Goal: Check status: Check status

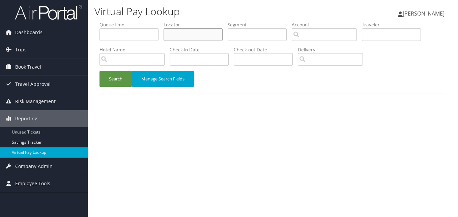
click at [182, 33] on input "text" at bounding box center [193, 34] width 59 height 12
paste input "EJIQVC"
type input "EJIQVC"
click at [100, 71] on button "Search" at bounding box center [116, 79] width 32 height 16
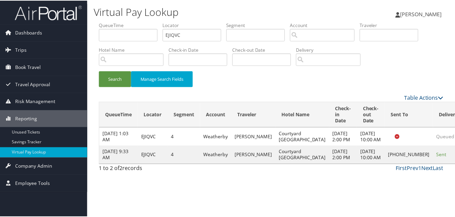
scroll to position [0, 0]
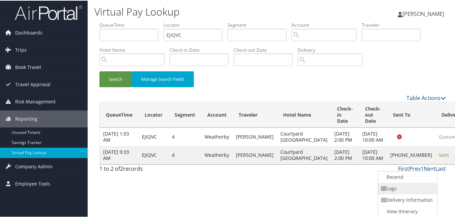
click at [416, 185] on link "Logs" at bounding box center [407, 187] width 58 height 11
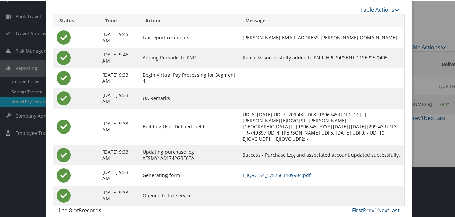
scroll to position [52, 0]
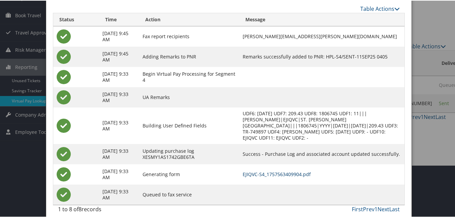
click at [284, 170] on link "EJIQVC-S4_1757563409904.pdf" at bounding box center [277, 173] width 68 height 6
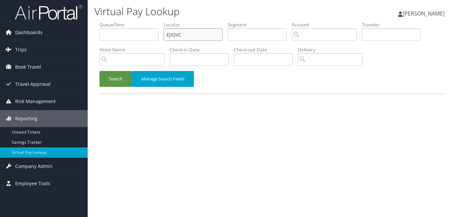
drag, startPoint x: 182, startPoint y: 38, endPoint x: 151, endPoint y: 39, distance: 31.7
click at [151, 21] on ul "QueueTime Locator EJIQVC Segment Account Traveler Hotel Name Check-in Date Chec…" at bounding box center [273, 21] width 347 height 0
paste input "KVZVIY"
type input "KVZVIY"
click at [125, 84] on button "Search" at bounding box center [116, 79] width 32 height 16
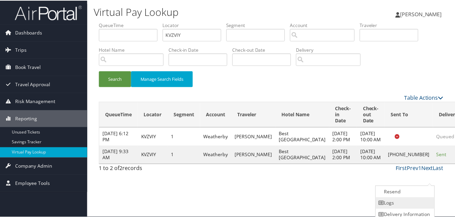
scroll to position [16, 0]
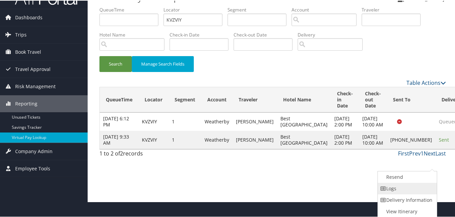
click at [406, 190] on link "Logs" at bounding box center [407, 187] width 58 height 11
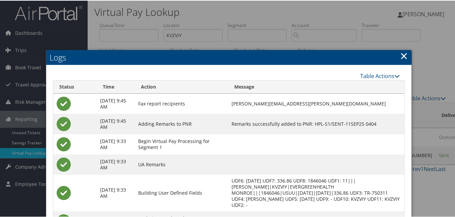
scroll to position [73, 0]
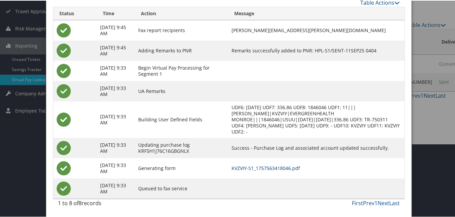
click at [278, 166] on link "KVZVIY-S1_1757563418046.pdf" at bounding box center [266, 167] width 68 height 6
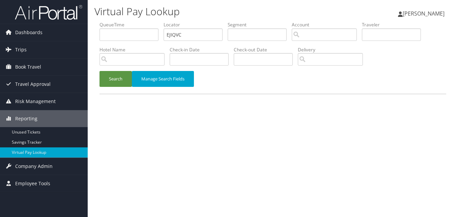
click at [139, 21] on ul "QueueTime Locator EJIQVC Segment Account Traveler Hotel Name Check-in Date Chec…" at bounding box center [273, 21] width 347 height 0
type input "YBPBNL"
click at [121, 75] on button "Search" at bounding box center [116, 79] width 32 height 16
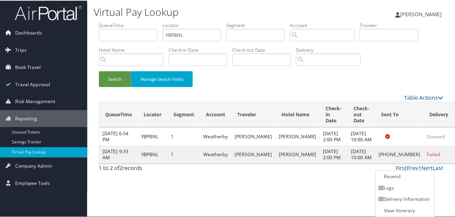
scroll to position [0, 0]
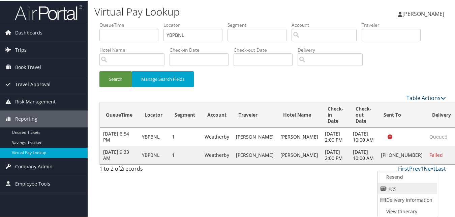
click at [402, 185] on link "Logs" at bounding box center [407, 187] width 58 height 11
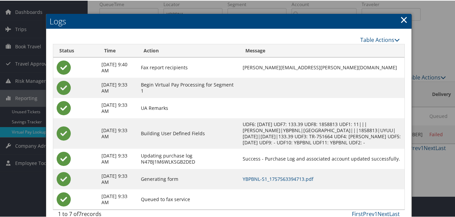
scroll to position [38, 0]
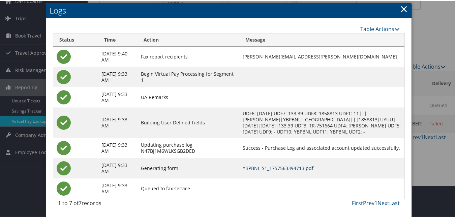
click at [305, 167] on link "YBPBNL-S1_1757563394713.pdf" at bounding box center [278, 167] width 71 height 6
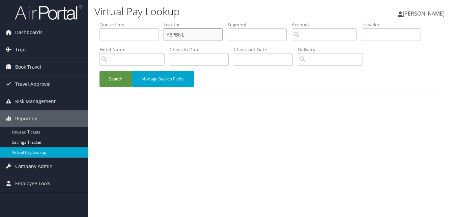
drag, startPoint x: 193, startPoint y: 30, endPoint x: 140, endPoint y: 41, distance: 54.5
click at [140, 21] on ul "QueueTime Locator YBPBNL Segment Account Traveler Hotel Name Check-in Date Chec…" at bounding box center [273, 21] width 347 height 0
paste input "OCNEH"
click at [120, 82] on button "Search" at bounding box center [116, 79] width 32 height 16
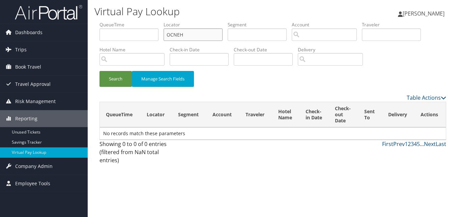
drag, startPoint x: 192, startPoint y: 34, endPoint x: 111, endPoint y: 44, distance: 81.5
click at [111, 21] on ul "QueueTime Locator OCNEH Segment Account Traveler Hotel Name Check-in Date Check…" at bounding box center [273, 21] width 347 height 0
paste input "S"
type input "SOCNEH"
click at [123, 76] on button "Search" at bounding box center [116, 79] width 32 height 16
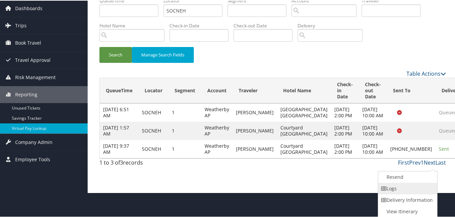
click at [395, 191] on link "Logs" at bounding box center [407, 187] width 58 height 11
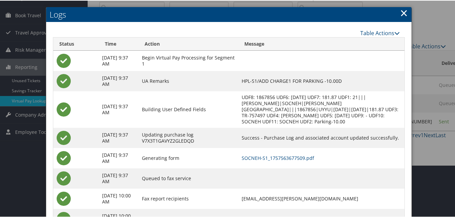
scroll to position [82, 0]
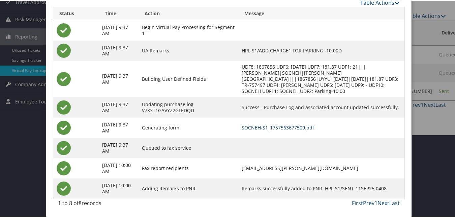
click at [309, 123] on link "SOCNEH-S1_1757563677509.pdf" at bounding box center [278, 126] width 73 height 6
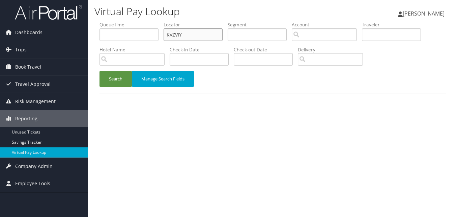
paste input "JHNDRU"
drag, startPoint x: 198, startPoint y: 36, endPoint x: 104, endPoint y: 56, distance: 95.4
click at [104, 21] on ul "QueueTime Locator KVZVIY Segment Account Traveler Hotel Name Check-in Date Chec…" at bounding box center [273, 21] width 347 height 0
type input "JHNDRU"
click at [110, 81] on button "Search" at bounding box center [116, 79] width 32 height 16
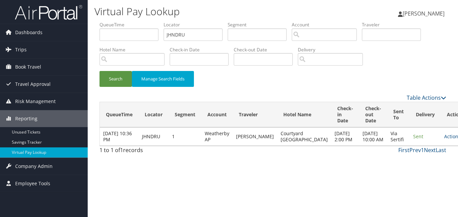
click at [441, 133] on td "Actions Resend Logs View Itinerary" at bounding box center [456, 136] width 30 height 18
click at [444, 139] on link "Actions" at bounding box center [454, 136] width 21 height 6
click at [406, 157] on link "Logs" at bounding box center [417, 160] width 43 height 11
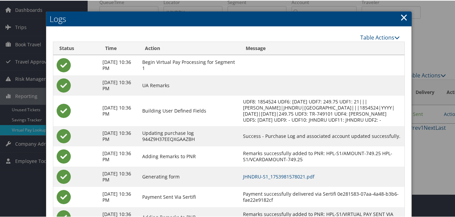
scroll to position [58, 0]
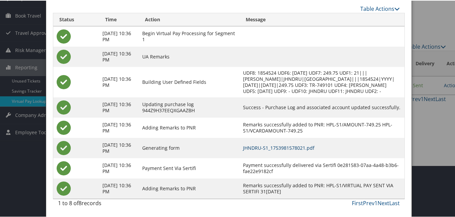
click at [280, 148] on link "JHNDRU-S1_1753981578021.pdf" at bounding box center [279, 147] width 72 height 6
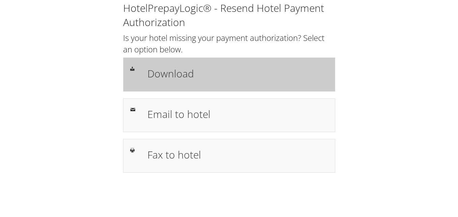
click at [159, 77] on h1 "Download" at bounding box center [237, 73] width 181 height 15
click at [153, 69] on h1 "Download" at bounding box center [237, 73] width 181 height 15
click at [176, 77] on h1 "Download" at bounding box center [237, 73] width 181 height 15
click at [173, 87] on div "Download" at bounding box center [229, 74] width 212 height 34
click at [273, 74] on h1 "Download" at bounding box center [237, 73] width 181 height 15
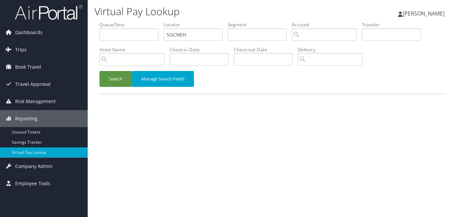
click at [115, 78] on button "Search" at bounding box center [116, 79] width 32 height 16
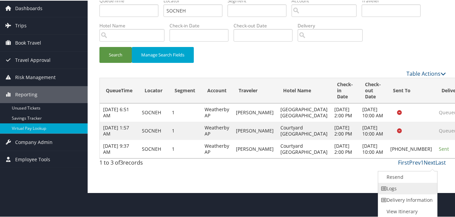
click at [393, 186] on link "Logs" at bounding box center [407, 187] width 58 height 11
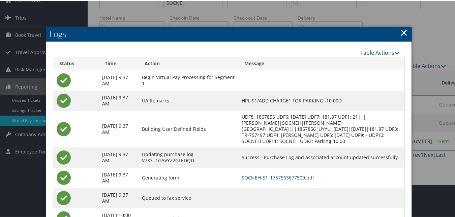
scroll to position [82, 0]
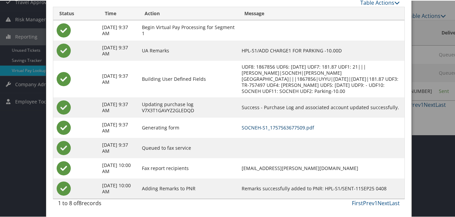
click at [272, 123] on link "SOCNEH-S1_1757563677509.pdf" at bounding box center [278, 126] width 73 height 6
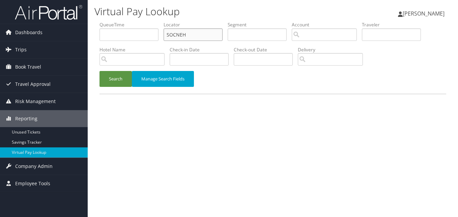
drag, startPoint x: 184, startPoint y: 34, endPoint x: 138, endPoint y: 41, distance: 46.0
click at [138, 21] on ul "QueueTime Locator SOCNEH Segment Account Traveler Hotel Name Check-in Date Chec…" at bounding box center [273, 21] width 347 height 0
drag, startPoint x: 168, startPoint y: 39, endPoint x: 95, endPoint y: 43, distance: 73.3
click at [100, 43] on form "QueueTime Locator SOCNEH Segment Account Traveler Hotel Name Check-in Date Chec…" at bounding box center [273, 57] width 347 height 72
paste input "LALDPQ"
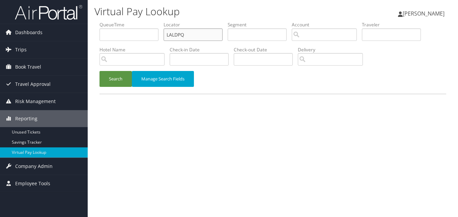
click at [100, 71] on button "Search" at bounding box center [116, 79] width 32 height 16
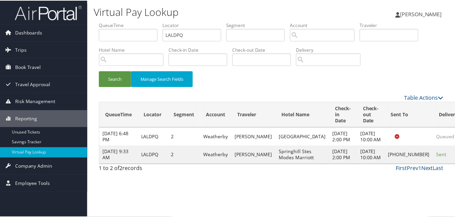
scroll to position [6, 0]
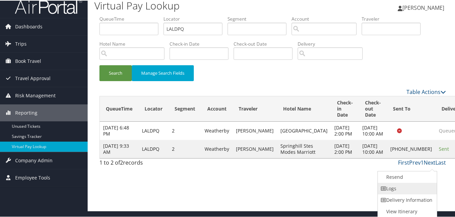
click at [412, 185] on link "Logs" at bounding box center [407, 187] width 58 height 11
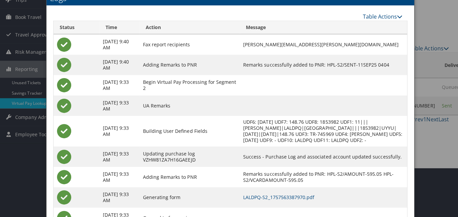
scroll to position [0, 0]
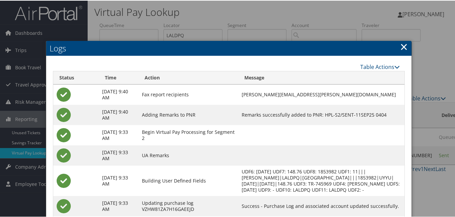
drag, startPoint x: 402, startPoint y: 48, endPoint x: 400, endPoint y: 56, distance: 8.2
click at [402, 48] on link "×" at bounding box center [404, 45] width 8 height 13
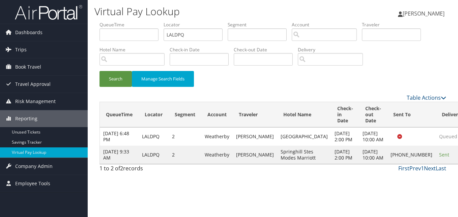
drag, startPoint x: 436, startPoint y: 172, endPoint x: 430, endPoint y: 174, distance: 5.7
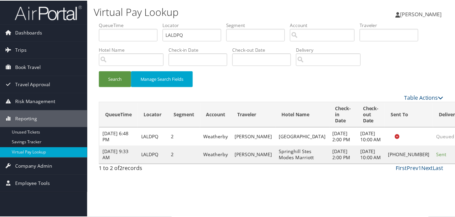
scroll to position [6, 0]
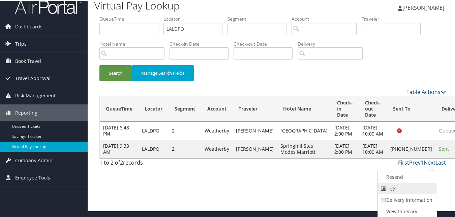
click at [410, 185] on link "Logs" at bounding box center [407, 187] width 58 height 11
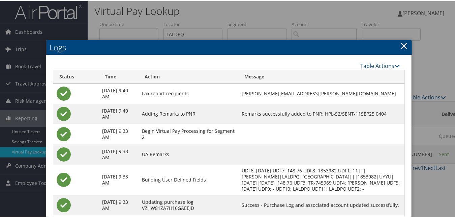
scroll to position [0, 0]
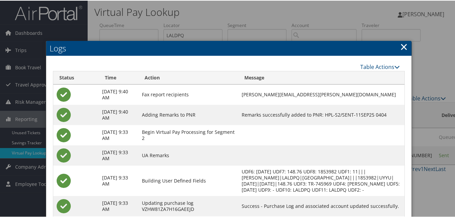
click at [401, 47] on link "×" at bounding box center [404, 45] width 8 height 13
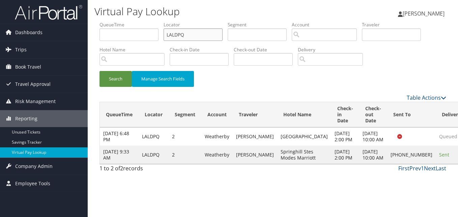
paste input "HNDRU"
drag, startPoint x: 174, startPoint y: 38, endPoint x: 119, endPoint y: 43, distance: 54.5
click at [119, 21] on ul "QueueTime Locator HNDRU Segment Account Traveler Hotel Name Check-in Date Check…" at bounding box center [273, 21] width 347 height 0
click at [169, 35] on input "HNDRU" at bounding box center [193, 34] width 59 height 12
type input "JHNDRU"
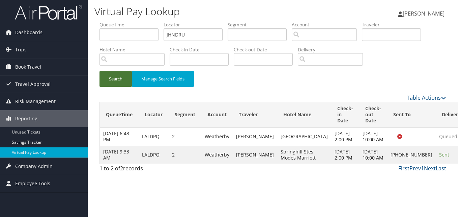
click at [126, 73] on button "Search" at bounding box center [116, 79] width 32 height 16
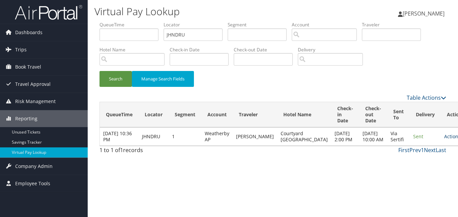
click at [444, 138] on link "Actions" at bounding box center [454, 136] width 21 height 6
click at [416, 158] on link "Logs" at bounding box center [417, 160] width 43 height 11
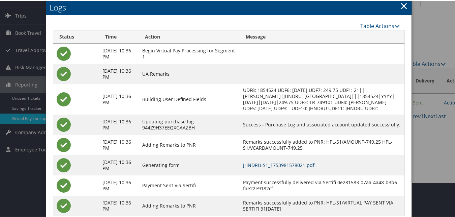
scroll to position [58, 0]
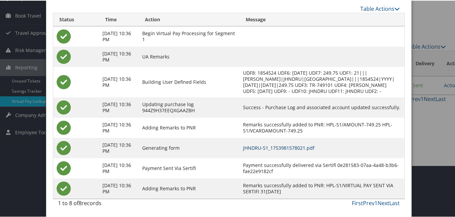
click at [290, 146] on link "JHNDRU-S1_1753981578021.pdf" at bounding box center [279, 147] width 72 height 6
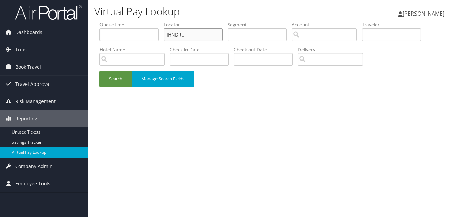
drag, startPoint x: 190, startPoint y: 35, endPoint x: 112, endPoint y: 51, distance: 79.8
click at [112, 21] on ul "QueueTime Locator JHNDRU Segment Account Traveler Hotel Name Check-in Date Chec…" at bounding box center [273, 21] width 347 height 0
paste input "LOAPO"
click at [113, 81] on button "Search" at bounding box center [116, 79] width 32 height 16
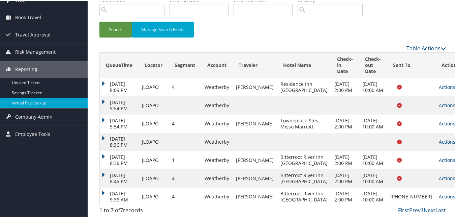
click at [439, 193] on link "Actions" at bounding box center [449, 195] width 21 height 6
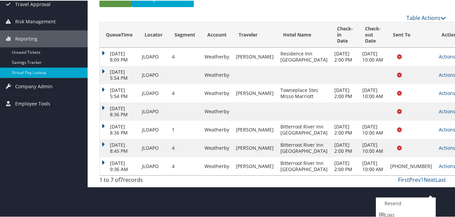
scroll to position [107, 0]
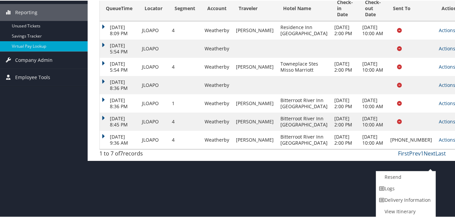
drag, startPoint x: 115, startPoint y: 160, endPoint x: 105, endPoint y: 160, distance: 10.1
click at [114, 148] on td "[DATE] 9:36 AM" at bounding box center [119, 139] width 39 height 18
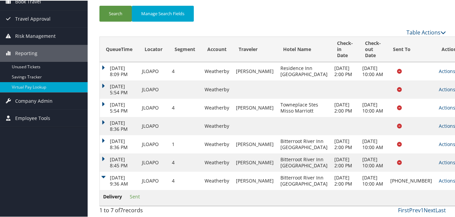
scroll to position [96, 0]
click at [439, 176] on link "Actions" at bounding box center [449, 179] width 21 height 6
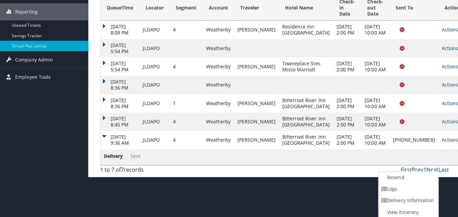
scroll to position [0, 0]
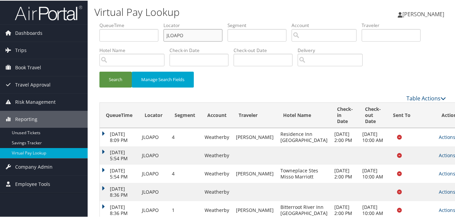
drag, startPoint x: 149, startPoint y: 35, endPoint x: 117, endPoint y: 40, distance: 32.3
click at [117, 21] on ul "QueueTime Locator JLOAPO Segment Account Traveler Hotel Name Check-in Date Chec…" at bounding box center [273, 21] width 347 height 0
paste input "YBPBNL"
type input "YBPBNL"
click at [114, 79] on button "Search" at bounding box center [116, 79] width 32 height 16
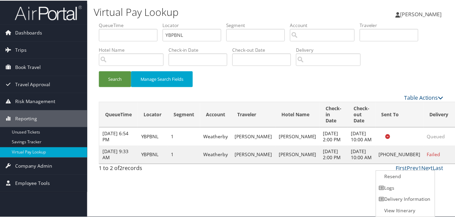
scroll to position [0, 0]
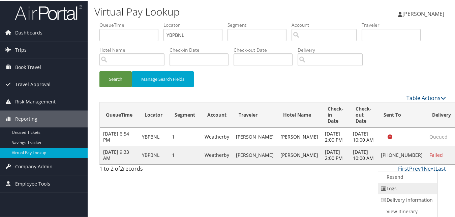
click at [412, 182] on link "Logs" at bounding box center [407, 187] width 58 height 11
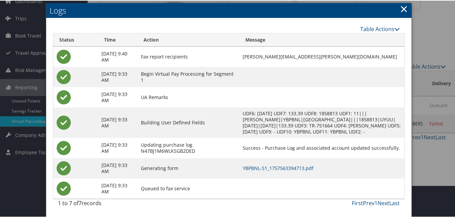
scroll to position [38, 0]
click at [310, 167] on link "YBPBNL-S1_1757563394713.pdf" at bounding box center [278, 167] width 71 height 6
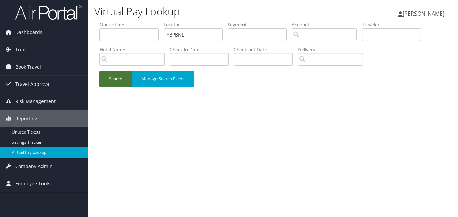
click at [90, 76] on div "Virtual Pay Lookup [PERSON_NAME] [PERSON_NAME] My Settings Travel Agency Contac…" at bounding box center [273, 108] width 370 height 217
click at [107, 78] on button "Search" at bounding box center [116, 79] width 32 height 16
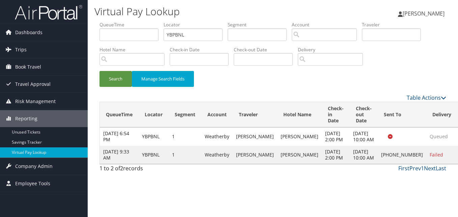
click at [426, 164] on td "Failed" at bounding box center [441, 154] width 31 height 18
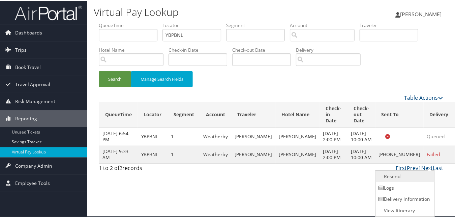
scroll to position [0, 0]
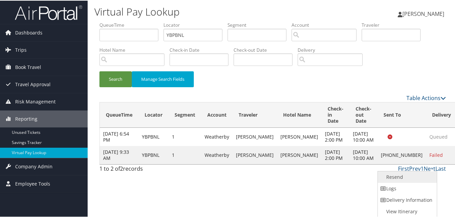
click at [410, 175] on link "Resend" at bounding box center [407, 175] width 58 height 11
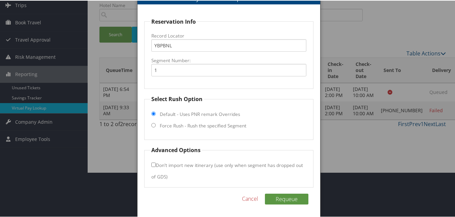
scroll to position [46, 0]
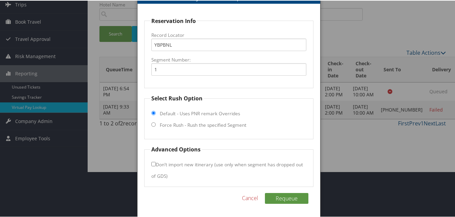
click at [216, 122] on label "Force Rush - Rush the specified Segment" at bounding box center [203, 124] width 87 height 7
click at [156, 122] on input "Force Rush - Rush the specified Segment" at bounding box center [153, 123] width 4 height 4
radio input "true"
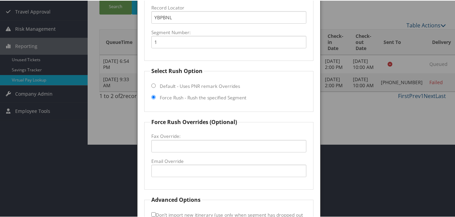
scroll to position [123, 0]
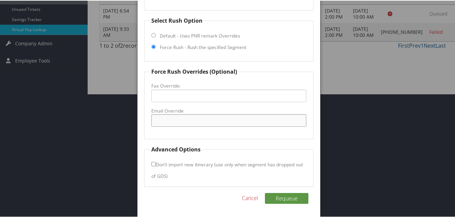
click at [176, 117] on input "Email Override" at bounding box center [228, 119] width 155 height 12
type input "k"
type input "newellfrontdesk@ksmhotels.com"
click at [294, 200] on button "Requeue" at bounding box center [287, 197] width 44 height 11
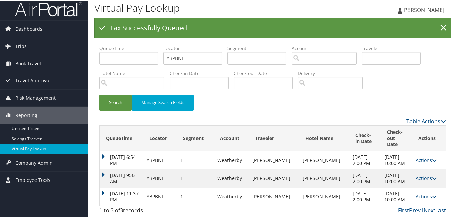
scroll to position [0, 0]
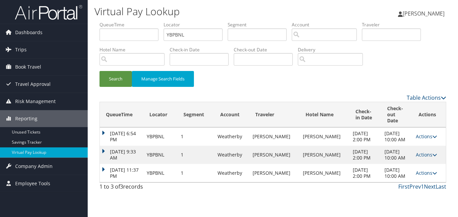
click at [102, 164] on td "Sep 11, 2025 11:37 PM" at bounding box center [122, 173] width 44 height 18
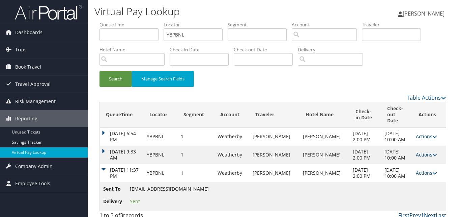
copy span "newellfrontdesk@ksmhotels.com"
drag, startPoint x: 203, startPoint y: 182, endPoint x: 131, endPoint y: 180, distance: 72.2
click at [131, 185] on span "newellfrontdesk@ksmhotels.com" at bounding box center [169, 188] width 79 height 6
click at [432, 170] on icon at bounding box center [434, 172] width 5 height 5
click at [421, 192] on link "Logs" at bounding box center [411, 187] width 43 height 11
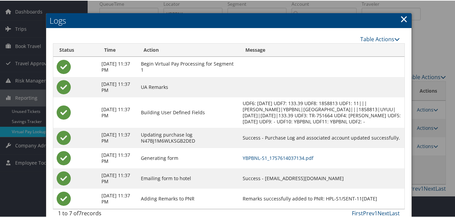
scroll to position [37, 0]
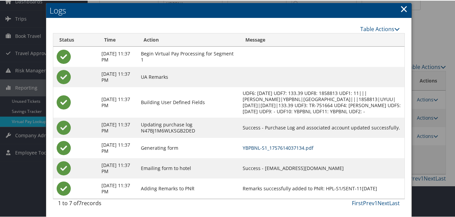
click at [314, 149] on link "YBPBNL-S1_1757614037134.pdf" at bounding box center [278, 147] width 71 height 6
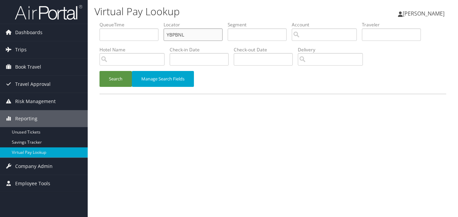
drag, startPoint x: 188, startPoint y: 35, endPoint x: 142, endPoint y: 51, distance: 47.8
click at [140, 21] on ul "QueueTime Locator YBPBNL Segment Account Traveler Hotel Name Check-in Date Chec…" at bounding box center [273, 21] width 347 height 0
paste input "[DEMOGRAPHIC_DATA]"
click at [109, 86] on button "Search" at bounding box center [116, 79] width 32 height 16
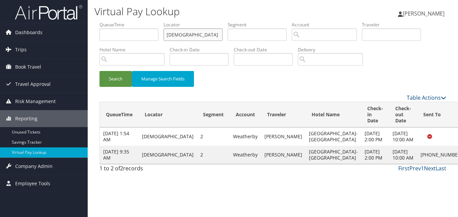
click at [175, 33] on input "[DEMOGRAPHIC_DATA]" at bounding box center [193, 34] width 59 height 12
paste input "KVZVIY"
drag, startPoint x: 190, startPoint y: 33, endPoint x: 154, endPoint y: 39, distance: 36.4
click at [154, 21] on ul "QueueTime Locator HZQBHE Segment Account Traveler Hotel Name Check-in Date Chec…" at bounding box center [273, 21] width 347 height 0
type input "KVZVIY"
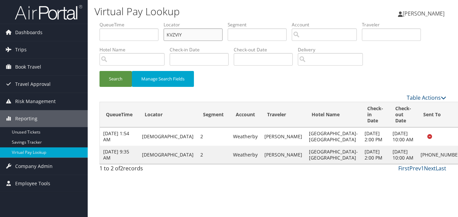
click at [100, 71] on button "Search" at bounding box center [116, 79] width 32 height 16
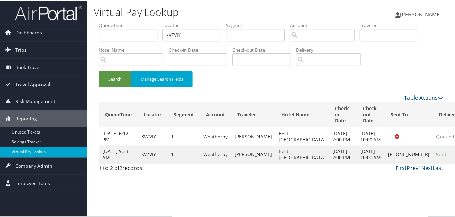
scroll to position [16, 0]
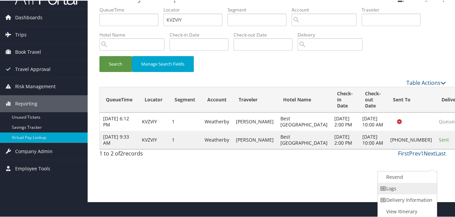
click at [415, 190] on link "Logs" at bounding box center [407, 187] width 58 height 11
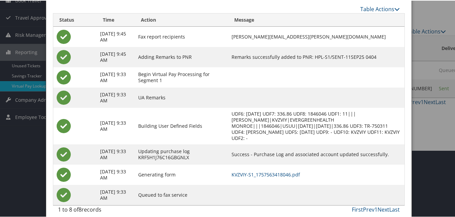
scroll to position [73, 0]
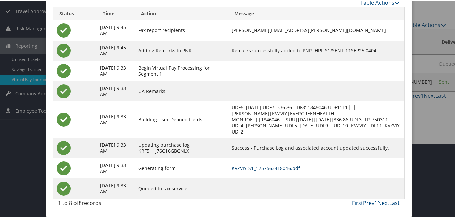
click at [287, 167] on link "KVZVIY-S1_1757563418046.pdf" at bounding box center [266, 167] width 68 height 6
